Goal: Task Accomplishment & Management: Manage account settings

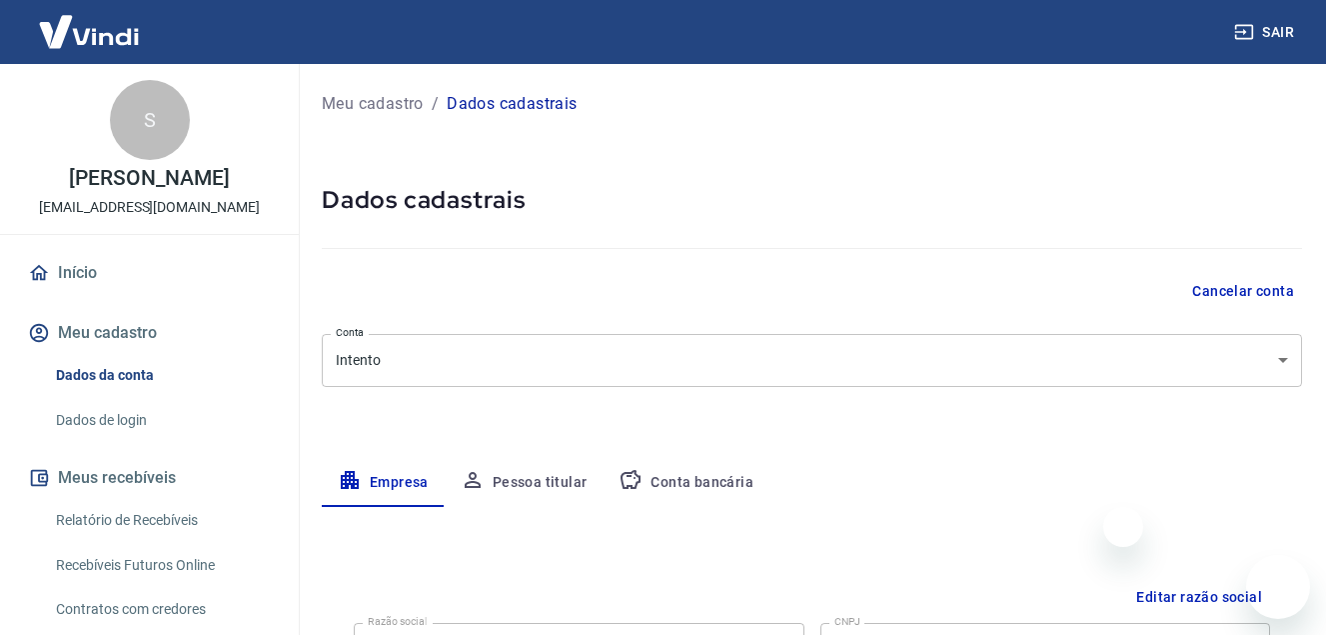
select select "MG"
select select "business"
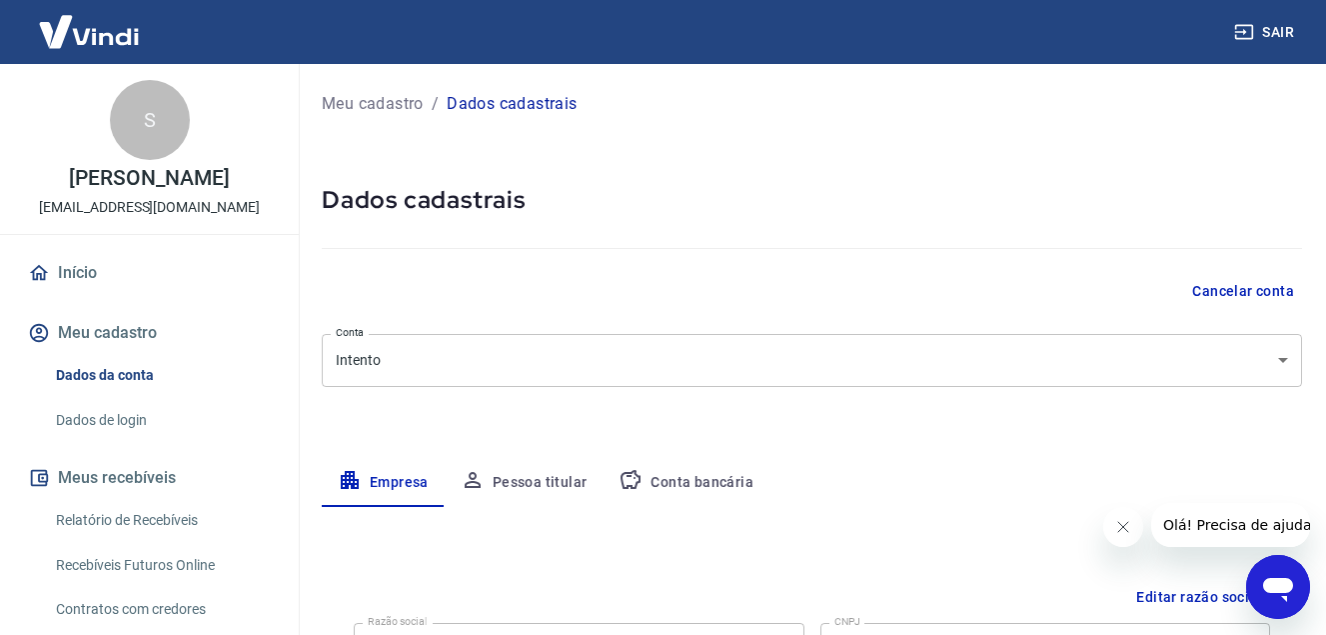
click at [78, 271] on link "Início" at bounding box center [149, 273] width 251 height 44
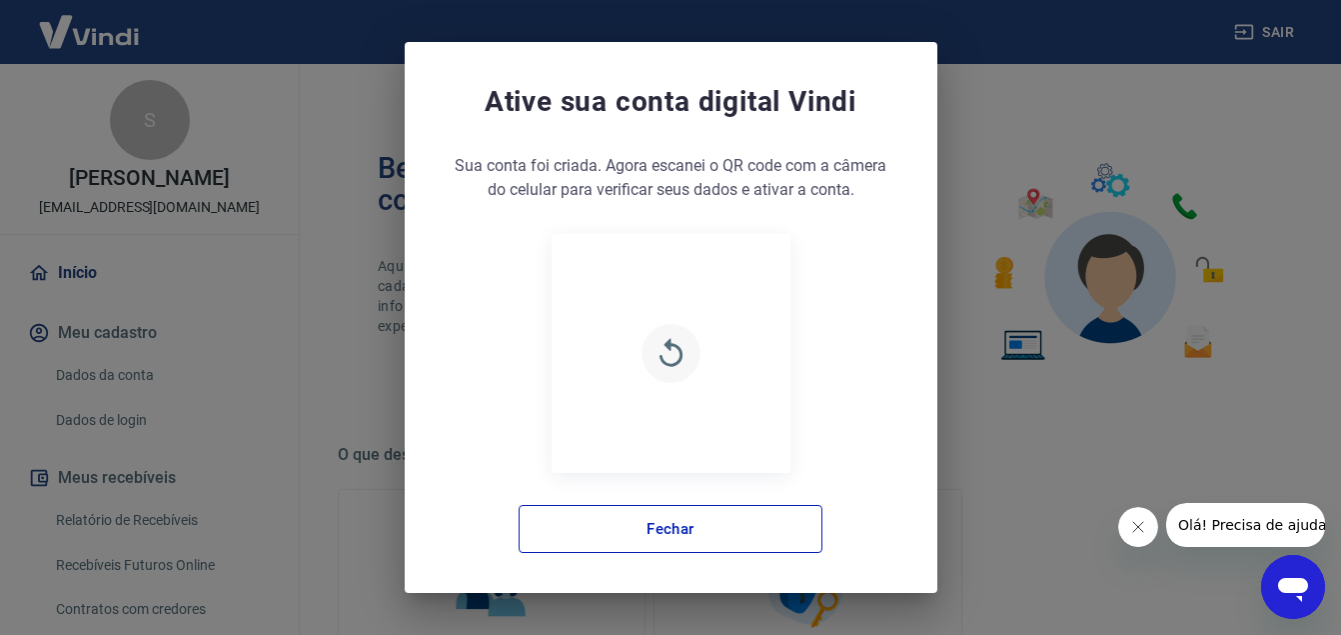
click at [662, 337] on icon "button" at bounding box center [671, 353] width 35 height 35
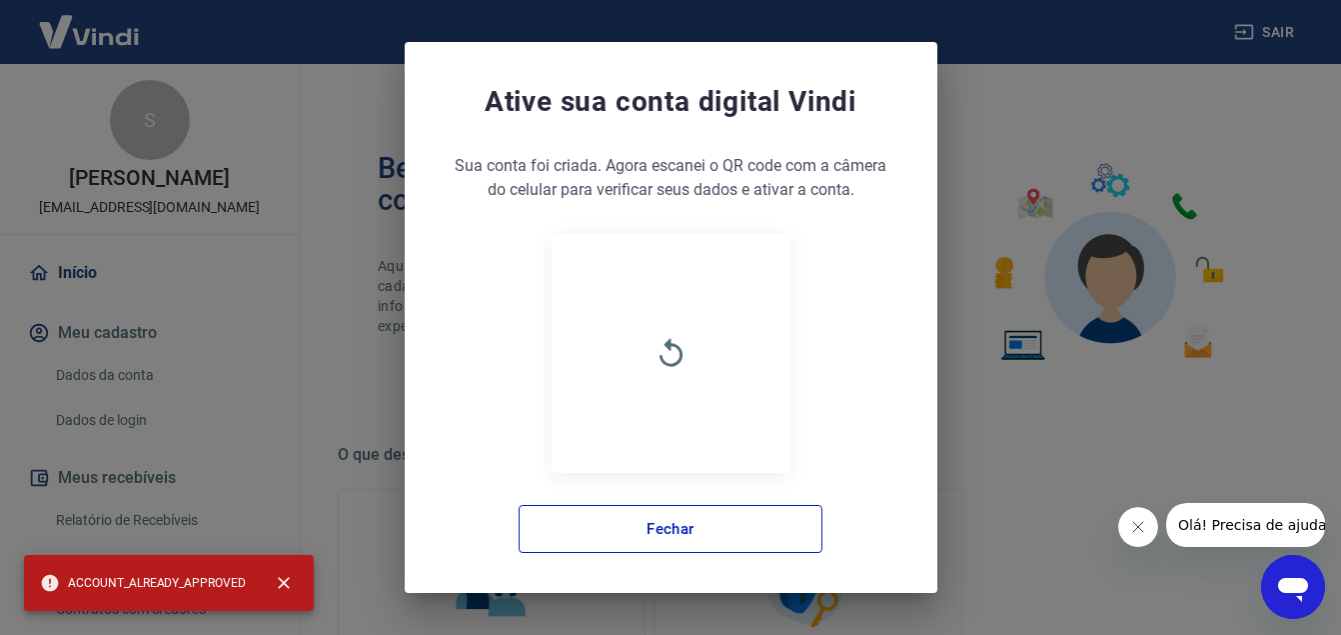
click at [178, 591] on span "ACCOUNT_ALREADY_APPROVED" at bounding box center [143, 583] width 206 height 20
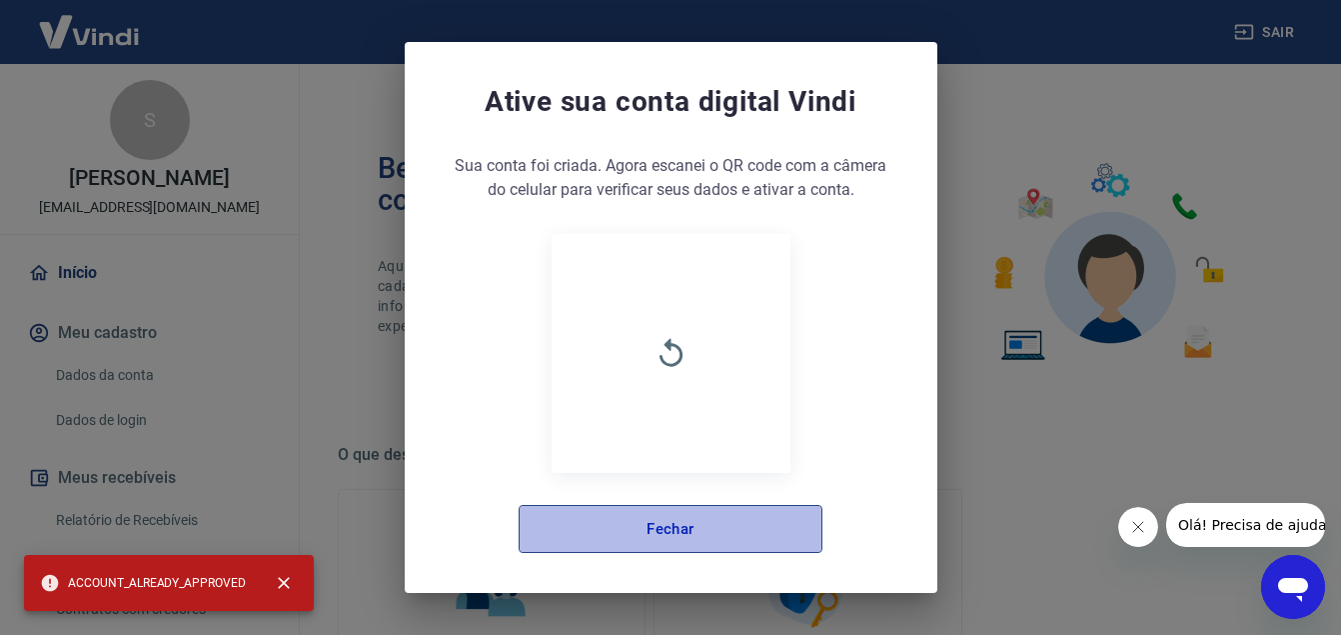
click at [631, 532] on button "Fechar" at bounding box center [671, 529] width 304 height 48
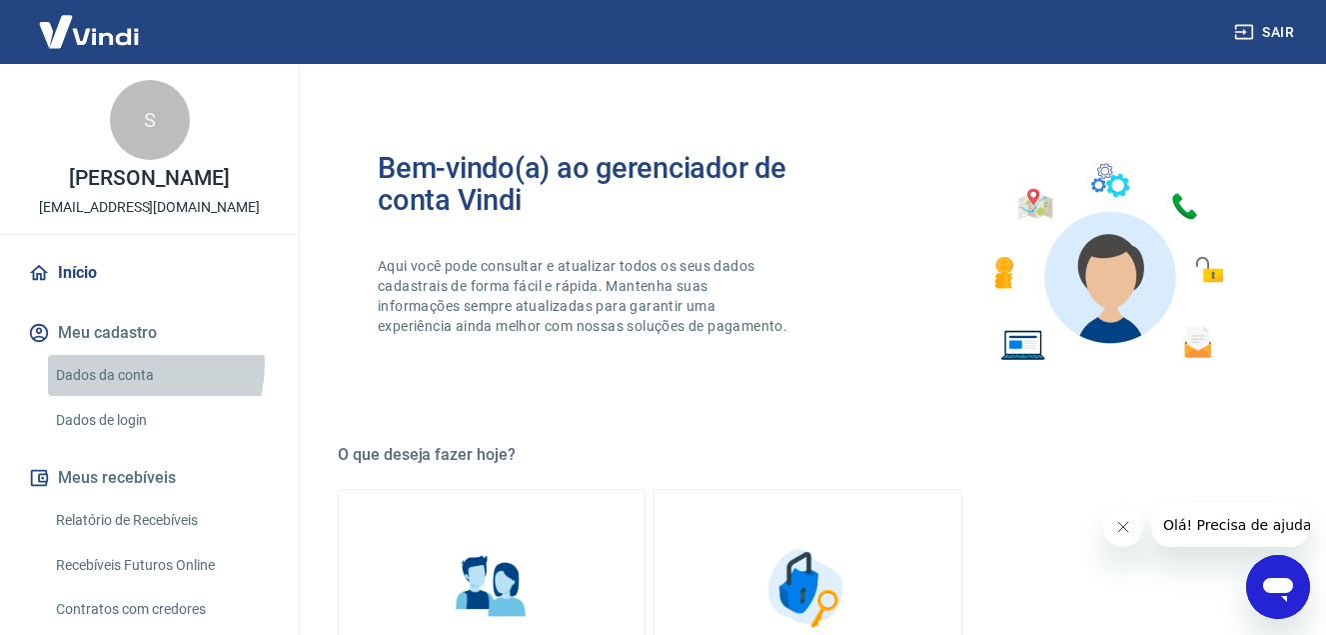
click at [141, 365] on link "Dados da conta" at bounding box center [161, 375] width 227 height 41
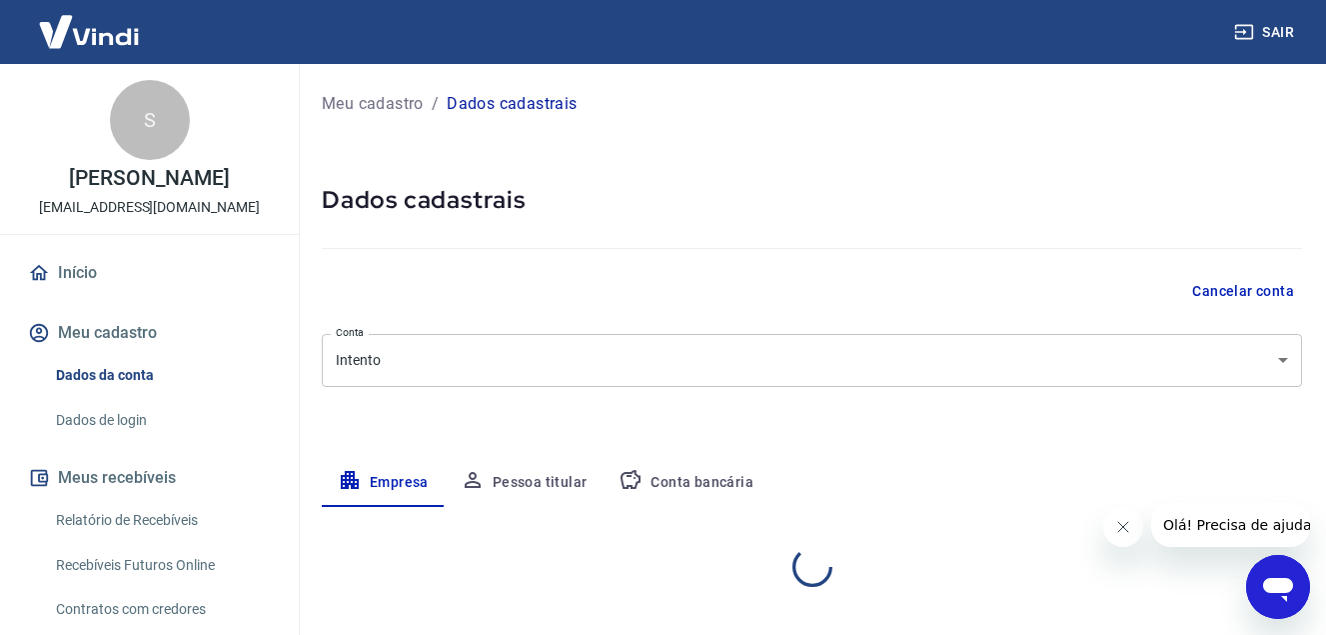
select select "MG"
select select "business"
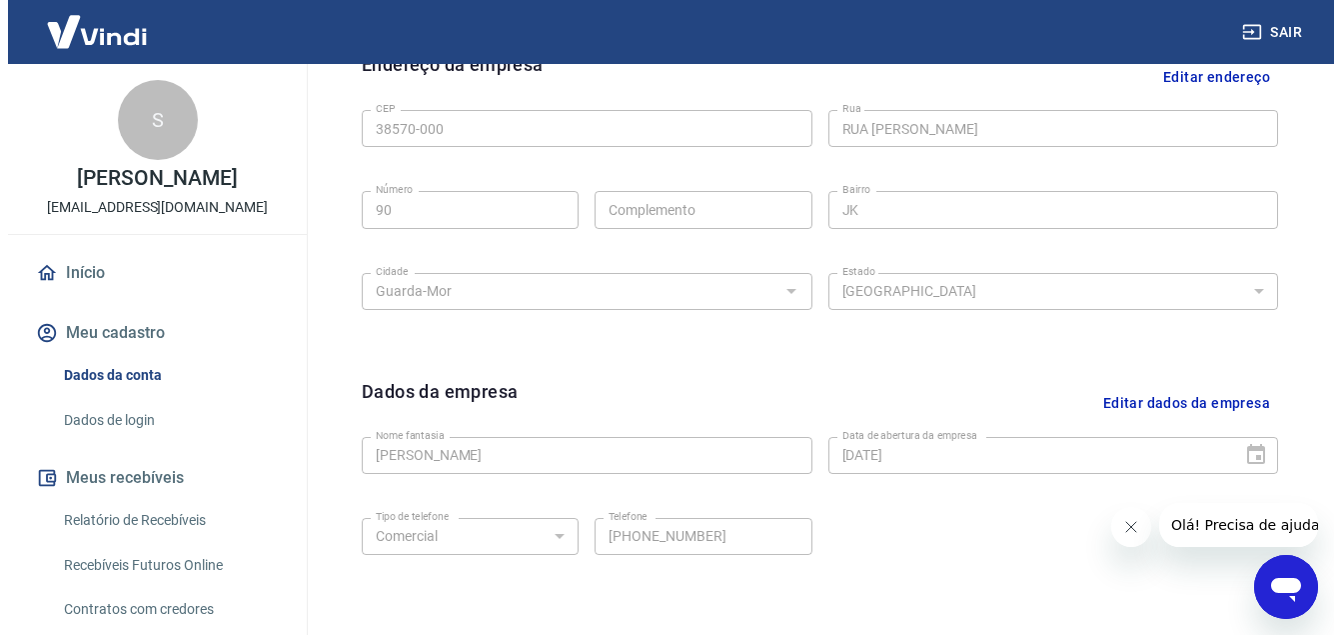
scroll to position [674, 0]
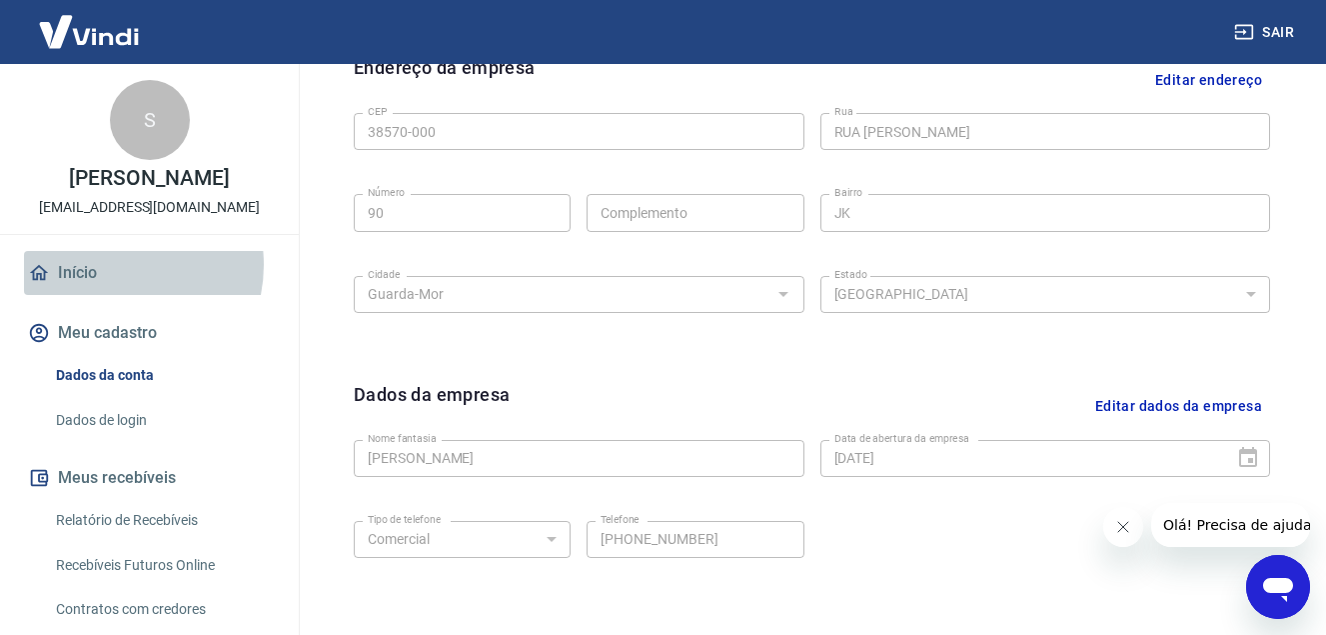
click at [111, 265] on link "Início" at bounding box center [149, 273] width 251 height 44
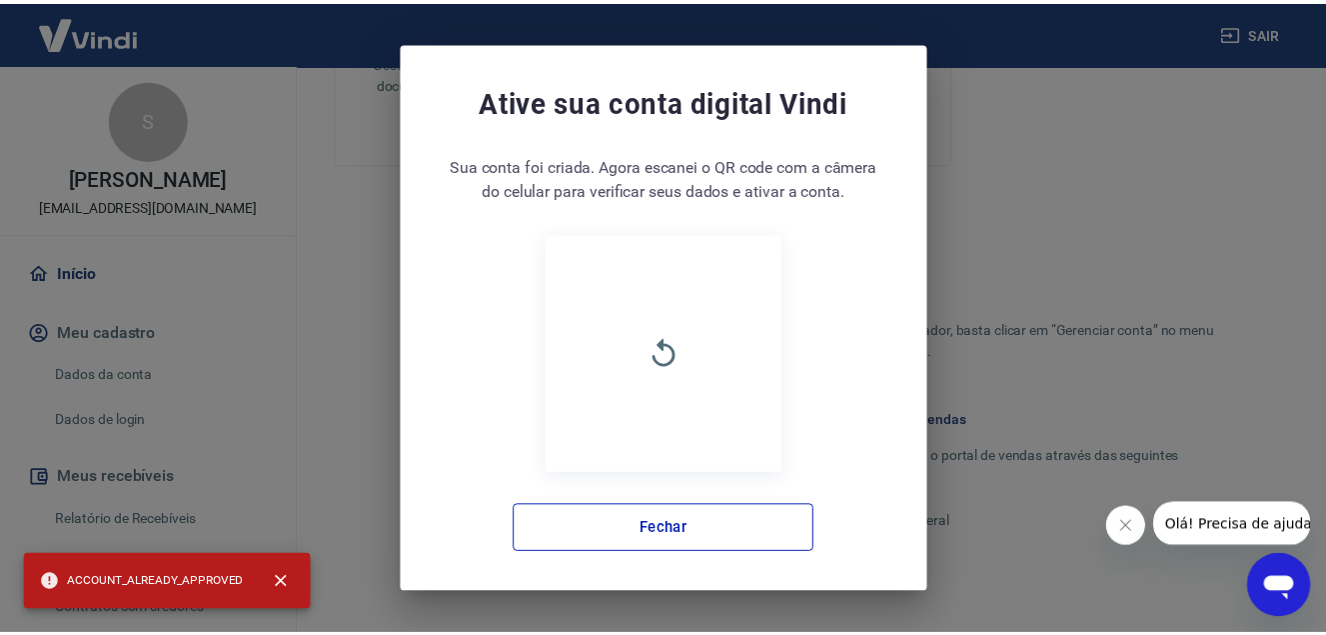
scroll to position [466, 0]
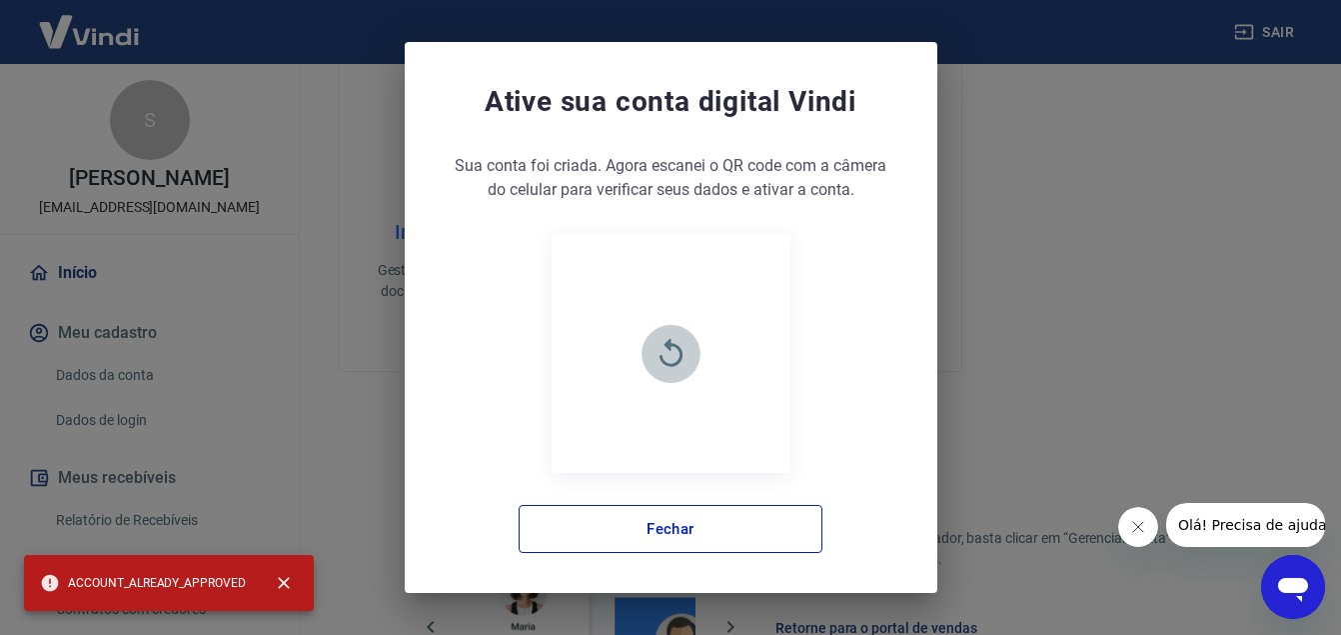
click at [654, 358] on icon "button" at bounding box center [671, 353] width 35 height 35
click at [154, 591] on span "ACCOUNT_ALREADY_APPROVED" at bounding box center [143, 583] width 206 height 20
click at [283, 585] on icon "close" at bounding box center [284, 583] width 20 height 20
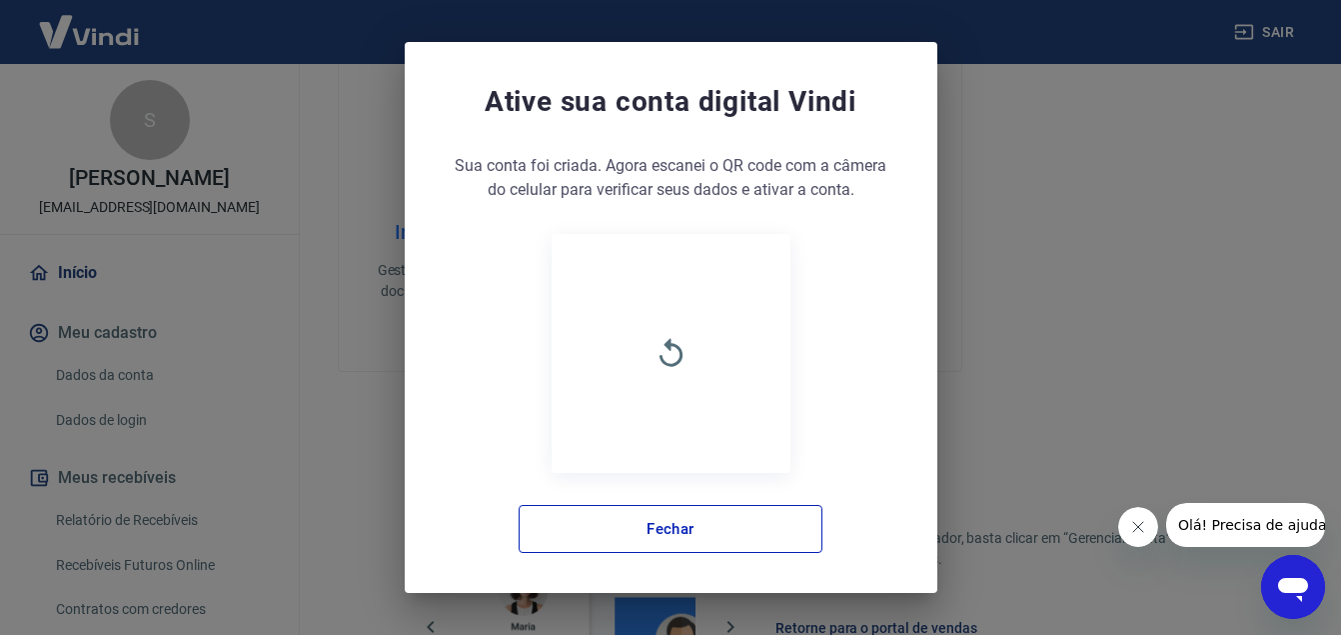
click at [280, 60] on div "Ative sua conta digital [PERSON_NAME] conta foi criada. Agora clique no botão a…" at bounding box center [670, 317] width 1341 height 635
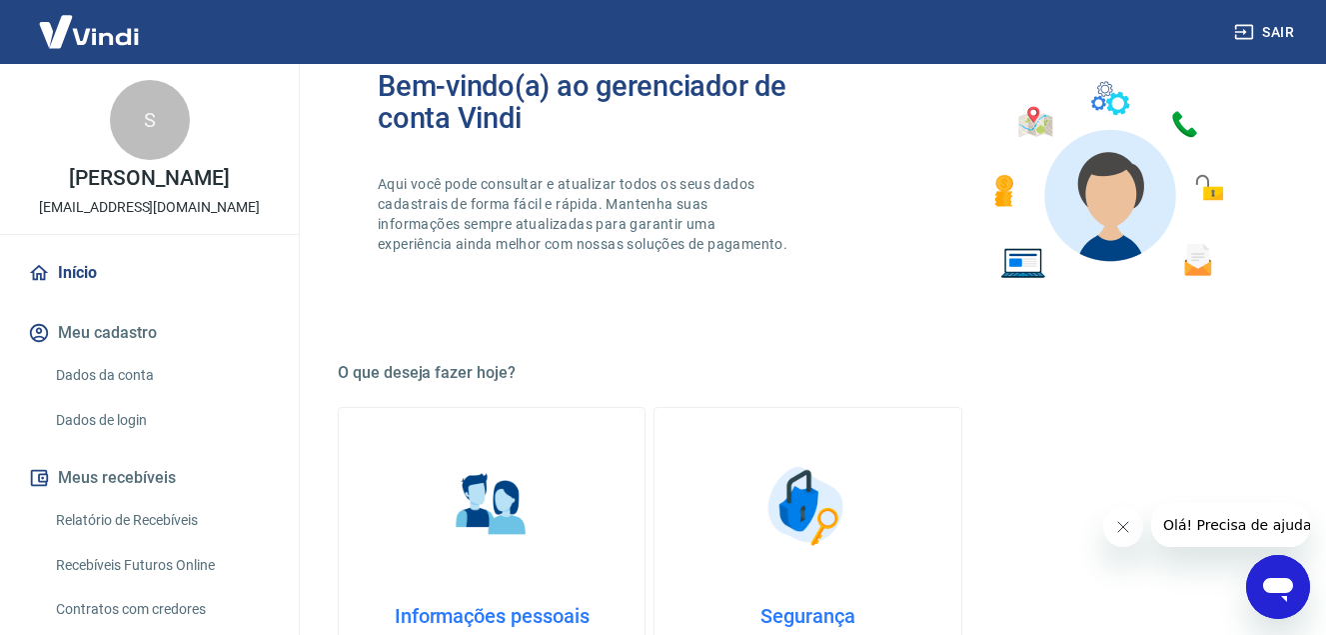
scroll to position [0, 0]
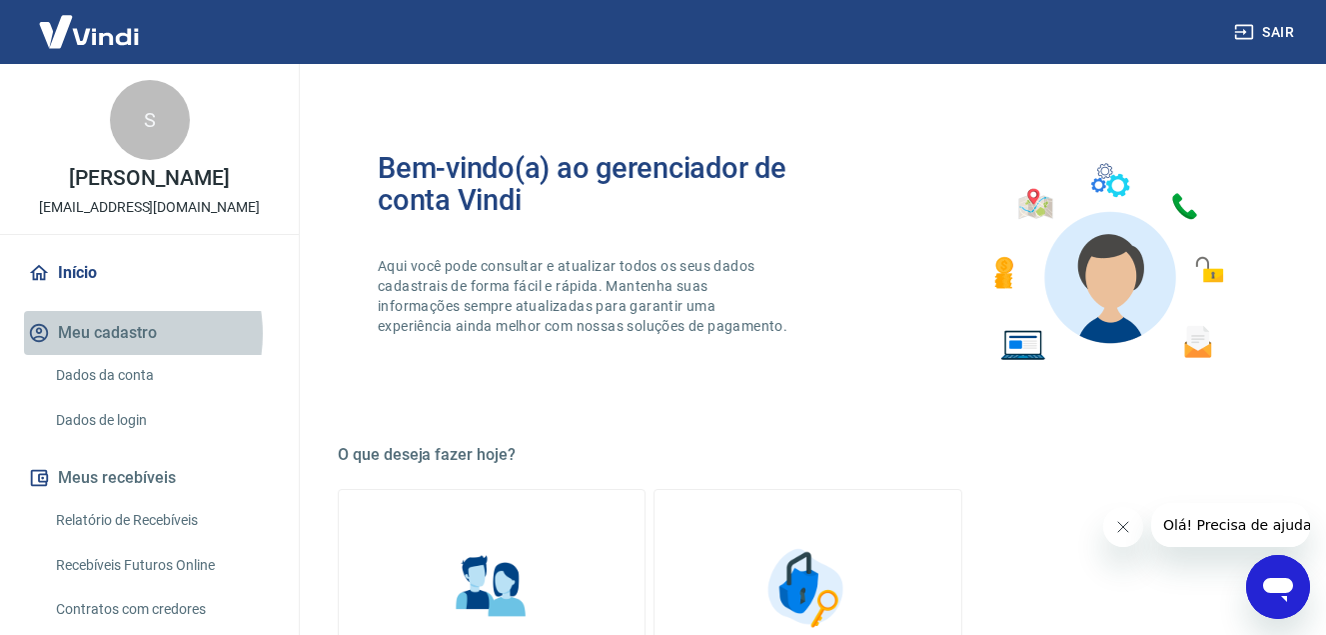
click at [110, 334] on button "Meu cadastro" at bounding box center [149, 333] width 251 height 44
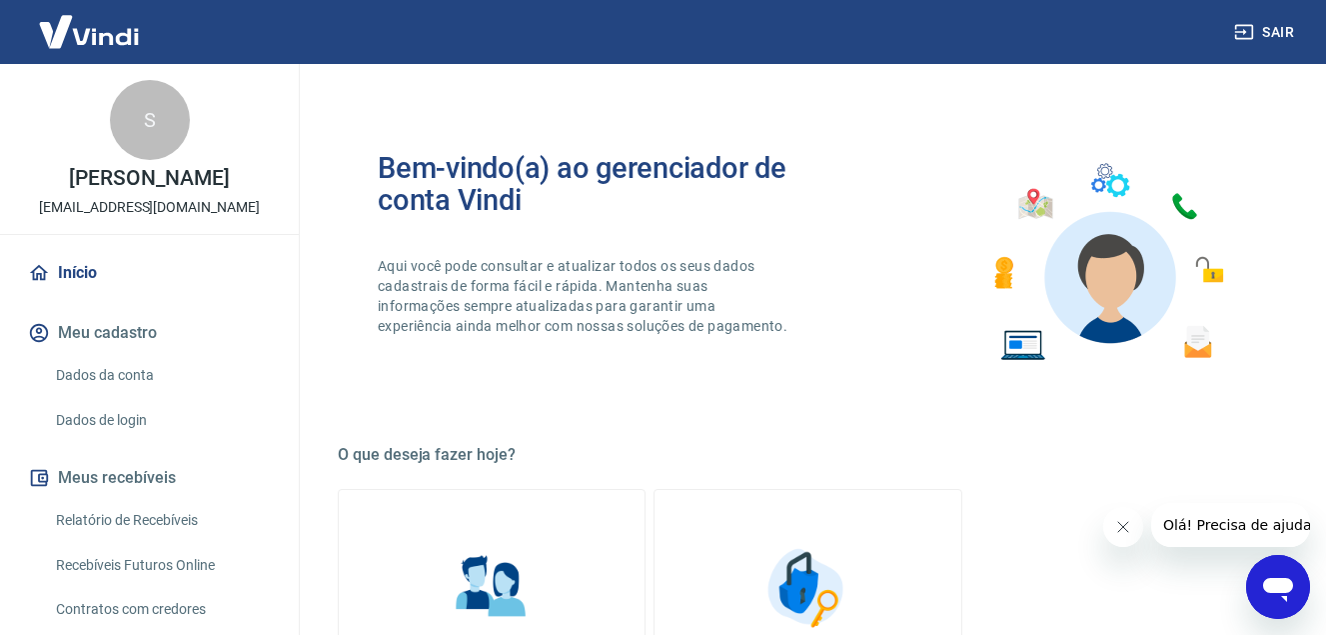
click at [123, 366] on link "Dados da conta" at bounding box center [161, 375] width 227 height 41
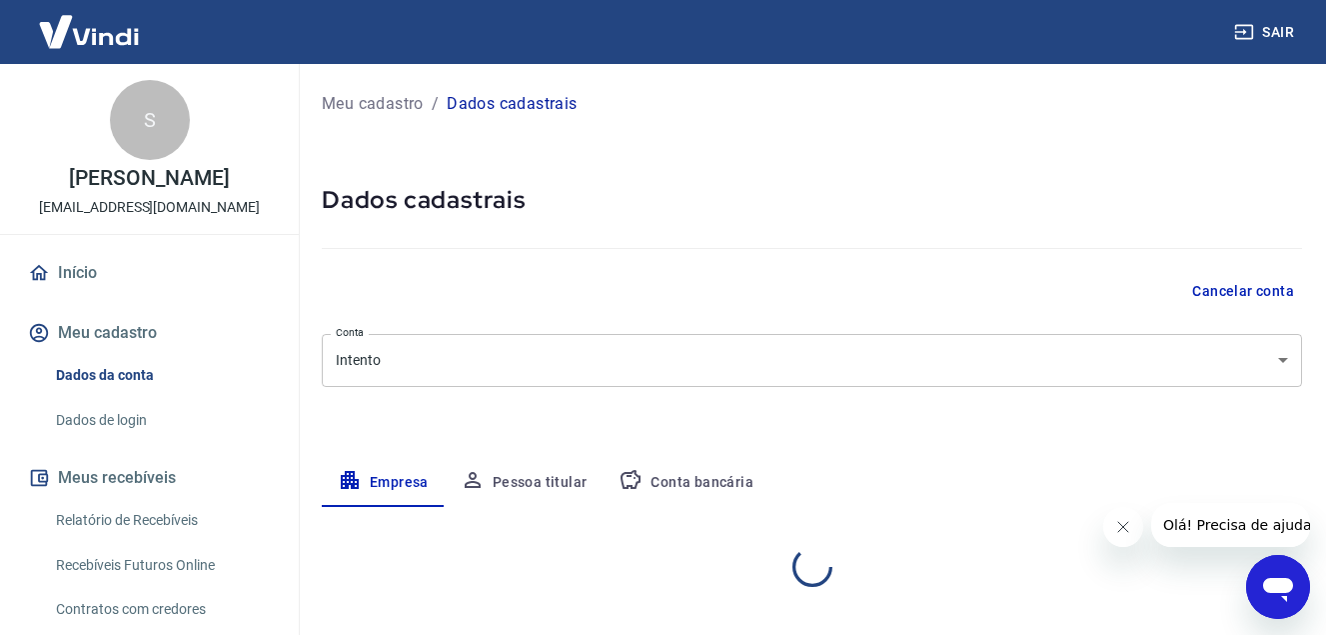
select select "MG"
select select "business"
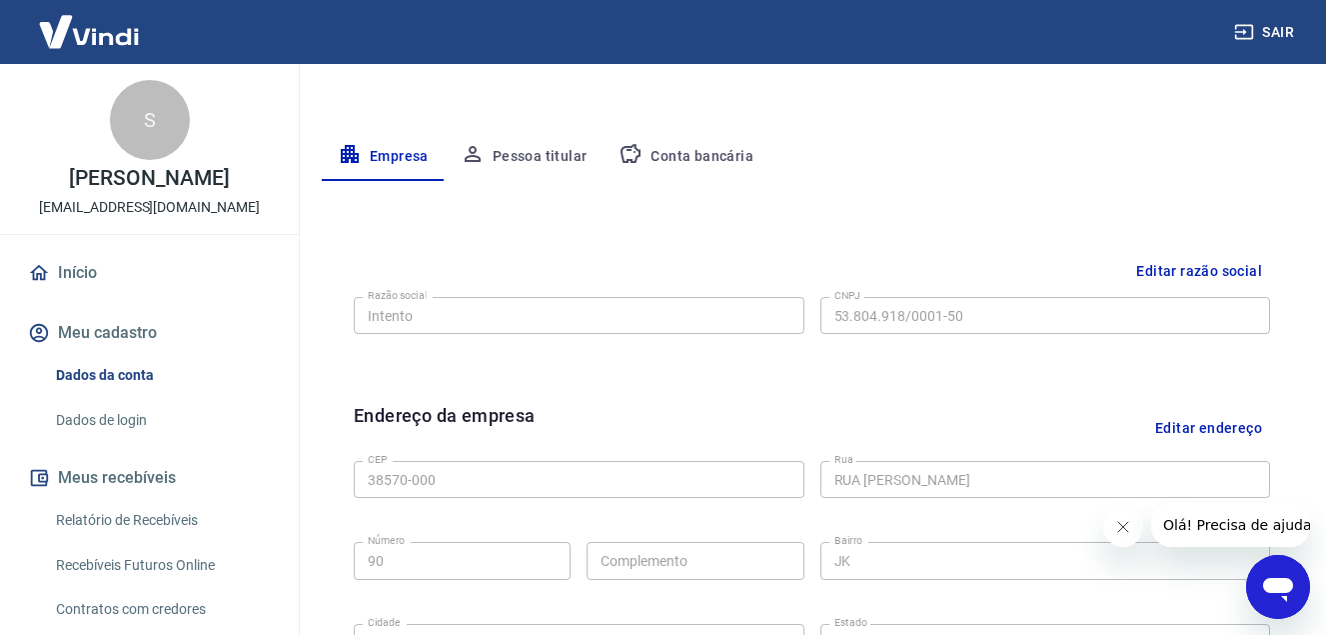
scroll to position [333, 0]
